Goal: Information Seeking & Learning: Learn about a topic

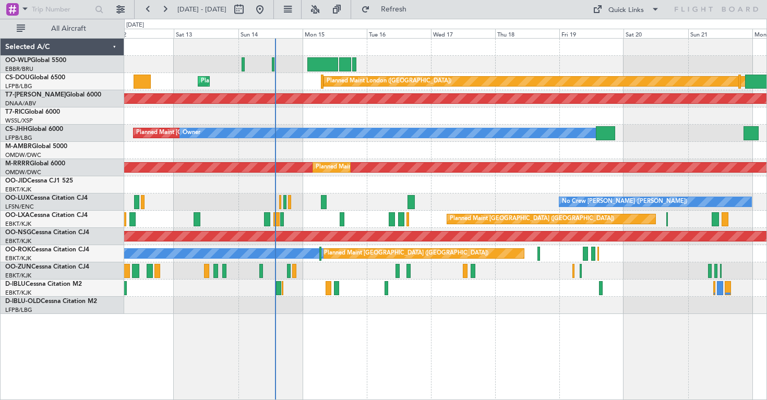
click at [394, 125] on div "Planned Maint London ([GEOGRAPHIC_DATA]) Planned Maint [GEOGRAPHIC_DATA] ([GEOG…" at bounding box center [445, 176] width 642 height 275
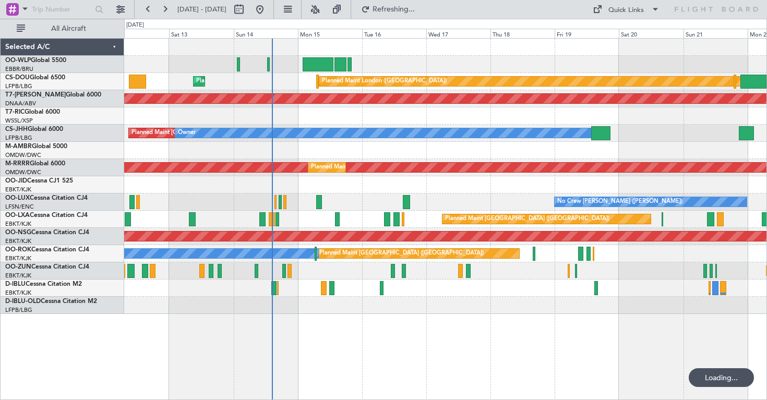
click at [552, 147] on div "Planned Maint London ([GEOGRAPHIC_DATA]) Planned Maint [GEOGRAPHIC_DATA] ([GEOG…" at bounding box center [445, 176] width 642 height 275
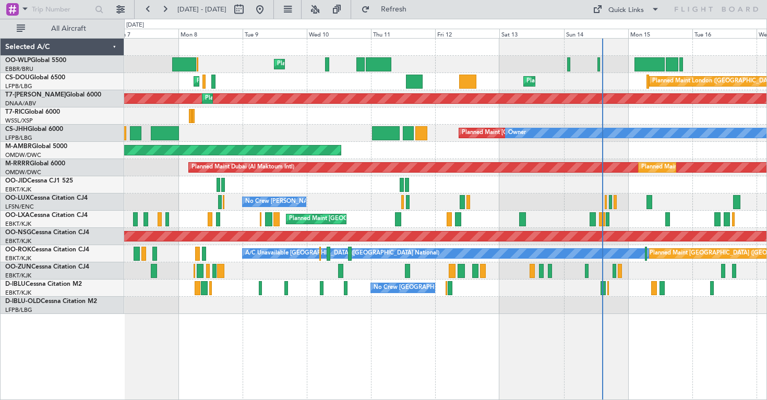
click at [577, 347] on div "Planned Maint Liege Planned Maint [GEOGRAPHIC_DATA] ([GEOGRAPHIC_DATA]) Planned…" at bounding box center [445, 219] width 643 height 362
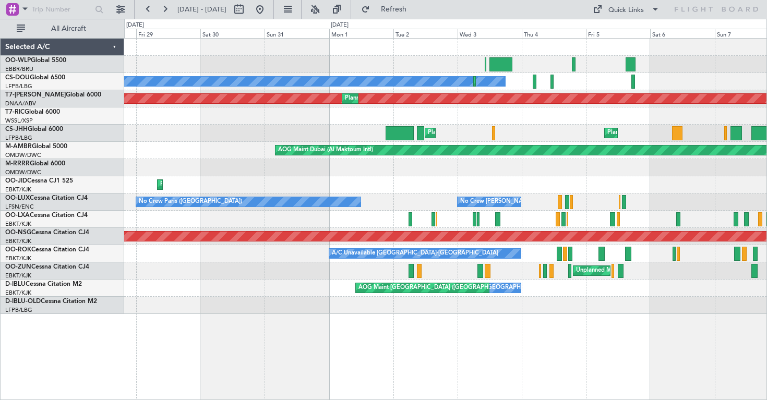
click at [498, 343] on div "Planned Maint Liege No Crew Planned Maint [GEOGRAPHIC_DATA] ([GEOGRAPHIC_DATA])…" at bounding box center [445, 219] width 643 height 362
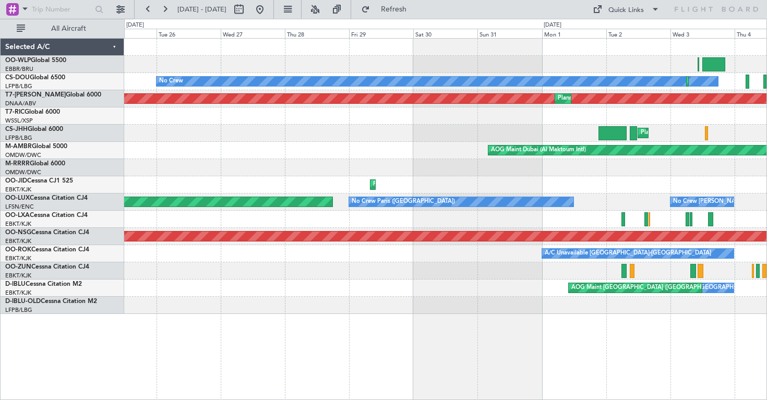
click at [562, 358] on div "No Crew Planned Maint [GEOGRAPHIC_DATA] ([GEOGRAPHIC_DATA]) Unplanned Maint [GE…" at bounding box center [445, 219] width 643 height 362
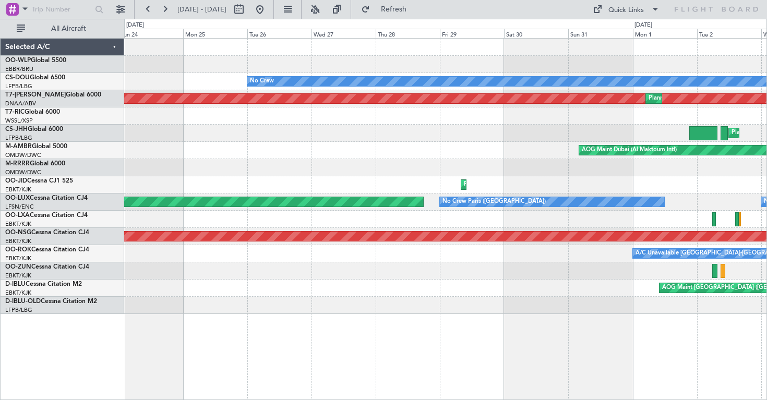
click at [597, 344] on div "No Crew Planned Maint [GEOGRAPHIC_DATA] ([GEOGRAPHIC_DATA]) Unplanned Maint [GE…" at bounding box center [445, 219] width 643 height 362
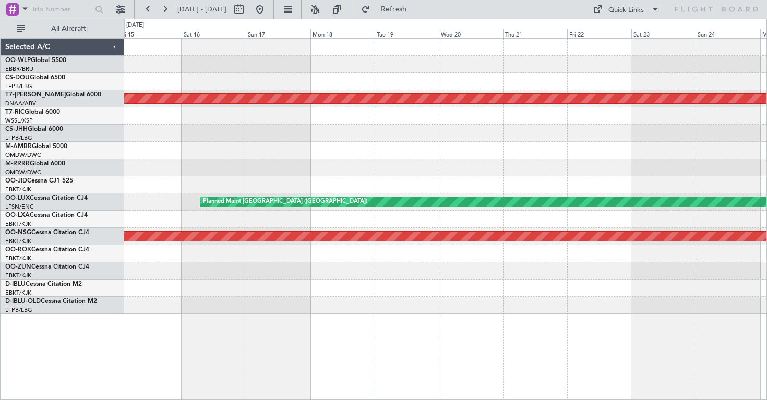
click at [626, 327] on div "No Crew Unplanned Maint [GEOGRAPHIC_DATA] (Al Maktoum Intl) Planned Maint [GEOG…" at bounding box center [445, 219] width 643 height 362
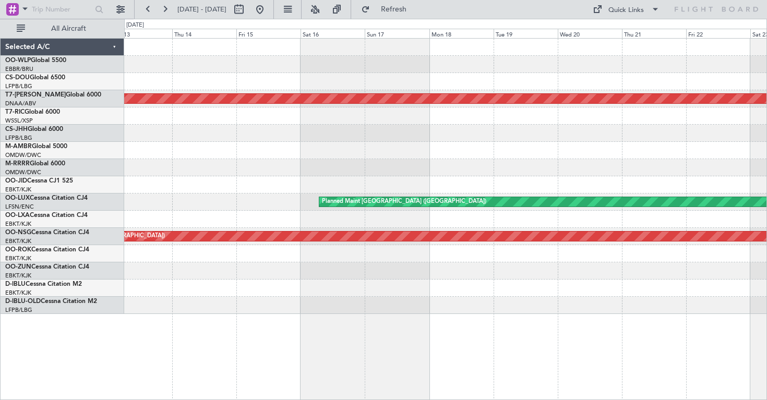
click at [656, 315] on div "Unplanned Maint [GEOGRAPHIC_DATA] (Al Maktoum Intl) Planned Maint [GEOGRAPHIC_D…" at bounding box center [445, 219] width 643 height 362
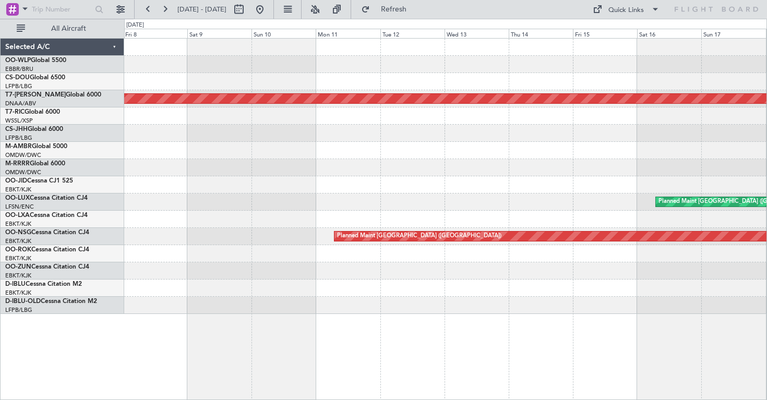
click at [542, 320] on div "Unplanned Maint [GEOGRAPHIC_DATA] (Al Maktoum Intl) Planned Maint [GEOGRAPHIC_D…" at bounding box center [445, 219] width 643 height 362
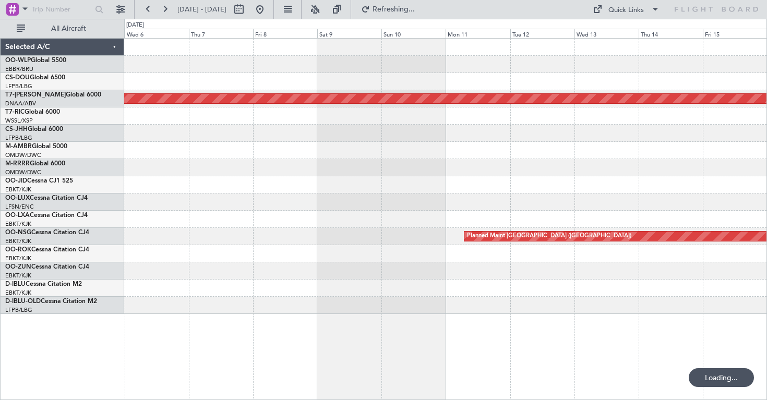
click at [515, 205] on div "Planned Maint [GEOGRAPHIC_DATA] ([GEOGRAPHIC_DATA])" at bounding box center [445, 202] width 642 height 17
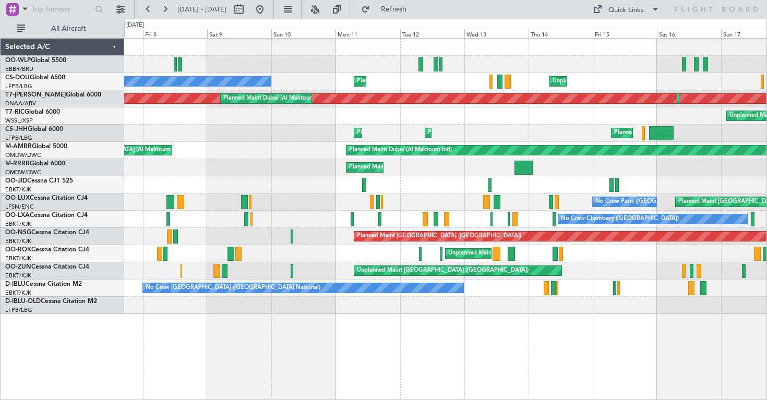
click at [289, 71] on div "Planned Maint Milan (Linate)" at bounding box center [445, 64] width 642 height 17
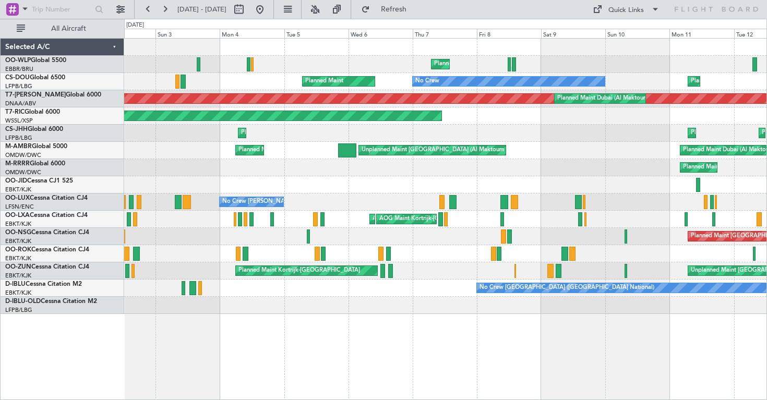
click at [484, 140] on div "Planned Maint [GEOGRAPHIC_DATA] ([GEOGRAPHIC_DATA]) Planned Maint [GEOGRAPHIC_D…" at bounding box center [445, 133] width 642 height 17
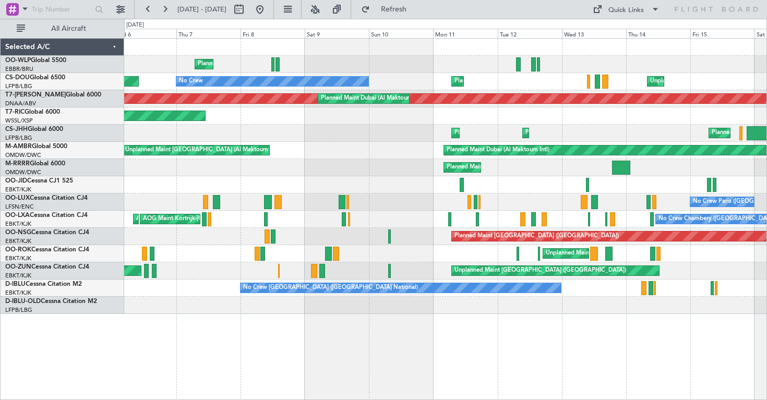
click at [263, 77] on div "Planned Maint Milan (Linate) Planned Maint Paris (Le Bourget) No Crew Planned M…" at bounding box center [445, 176] width 642 height 275
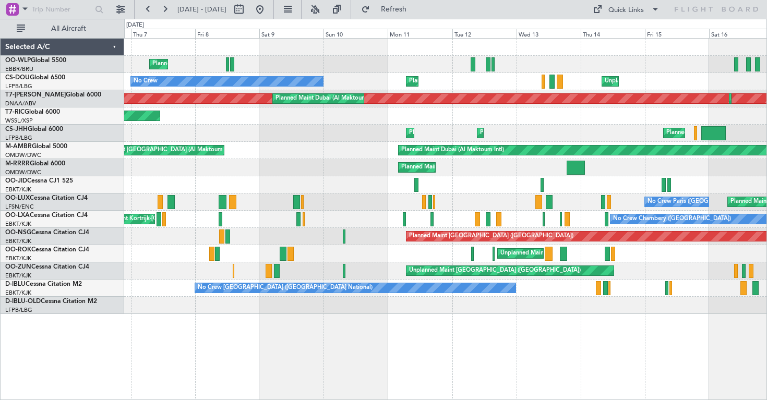
click at [320, 65] on div "Planned Maint Milan (Linate)" at bounding box center [445, 64] width 642 height 17
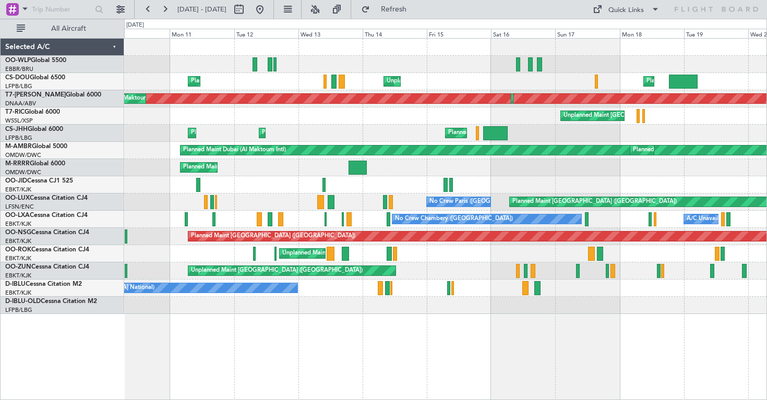
click at [272, 67] on div "Planned Maint Berlin (Brandenburg)" at bounding box center [445, 64] width 642 height 17
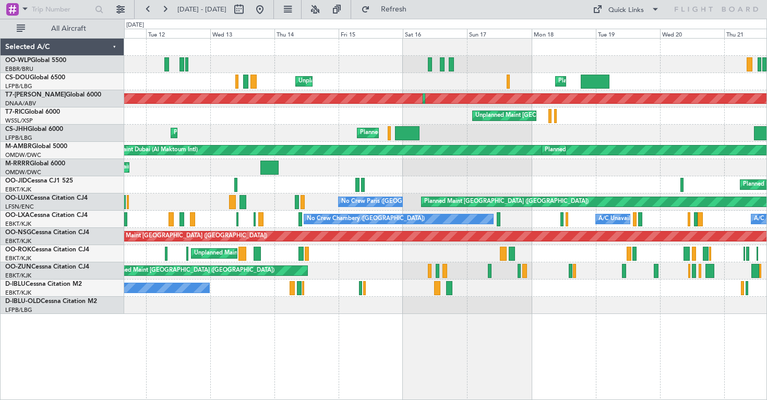
click at [466, 51] on div at bounding box center [445, 47] width 642 height 17
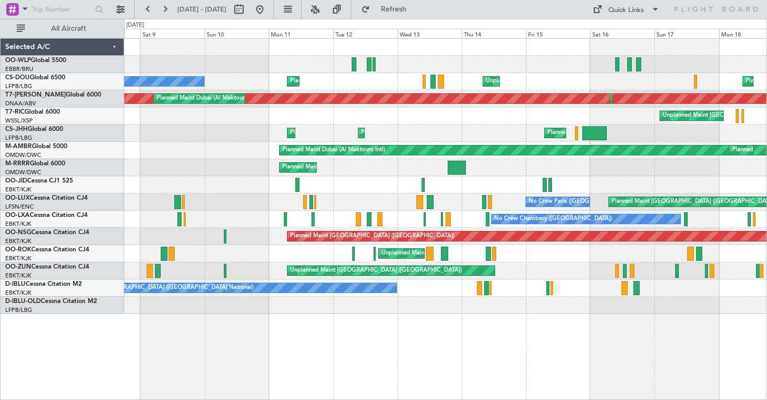
click at [511, 137] on div "Planned Maint Paris (Le Bourget) Planned Maint Paris (Le Bourget) Planned Maint…" at bounding box center [445, 133] width 642 height 17
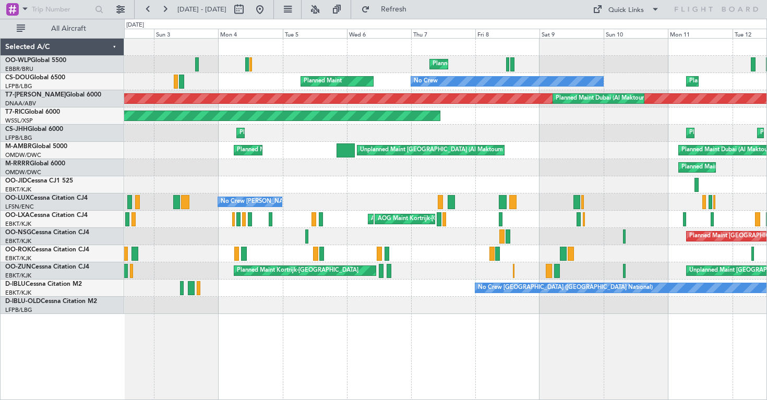
click at [481, 142] on div "Planned Maint Dubai (Al Maktoum Intl) Unplanned Maint Dubai (Al Maktoum Intl) P…" at bounding box center [445, 150] width 642 height 17
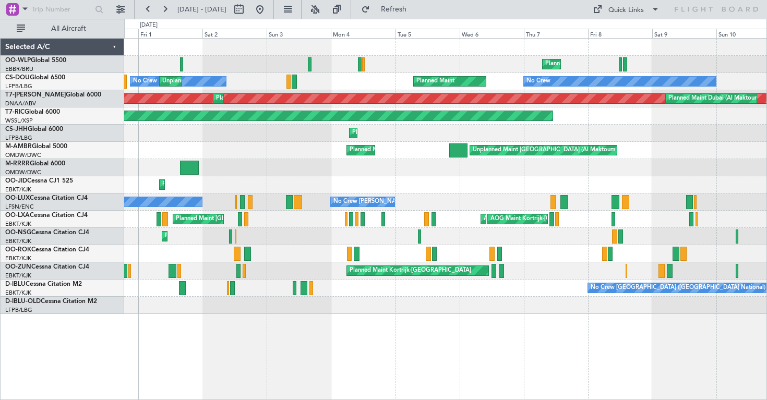
click at [348, 75] on div "No Crew Planned Maint No Crew Unplanned Maint Paris (Le Bourget) Planned Maint …" at bounding box center [445, 81] width 642 height 17
